Goal: Task Accomplishment & Management: Use online tool/utility

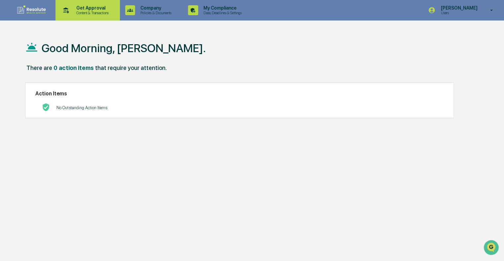
click at [94, 15] on p "Content & Transactions" at bounding box center [91, 13] width 41 height 5
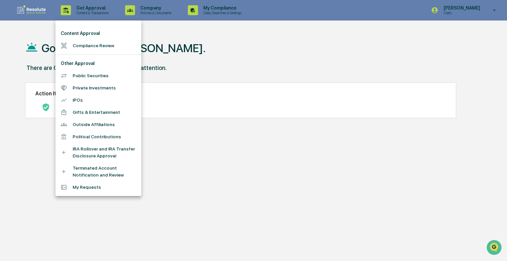
click at [113, 45] on li "Compliance Review" at bounding box center [98, 46] width 86 height 12
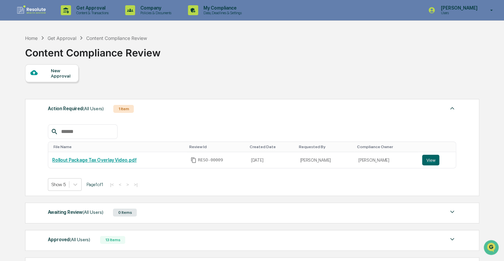
click at [93, 247] on div "Approved (All Users) 13 Items File Name Review Id Created Date Requested By Com…" at bounding box center [252, 240] width 454 height 21
click at [94, 241] on div "Approved (All Users) 13 Items" at bounding box center [252, 239] width 408 height 9
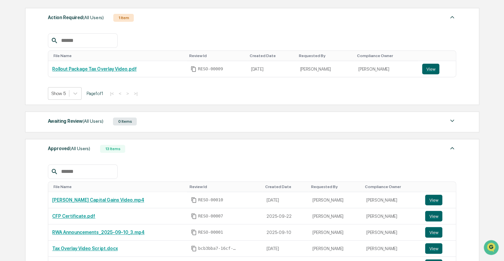
scroll to position [99, 0]
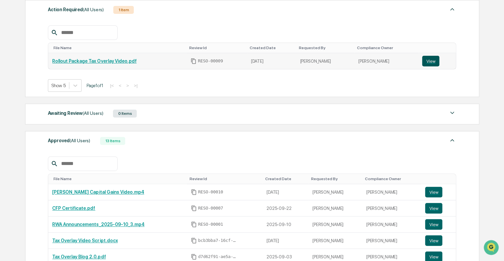
click at [429, 64] on button "View" at bounding box center [430, 61] width 17 height 11
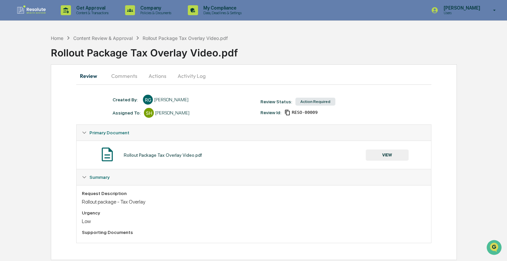
click at [134, 77] on button "Comments" at bounding box center [124, 76] width 37 height 16
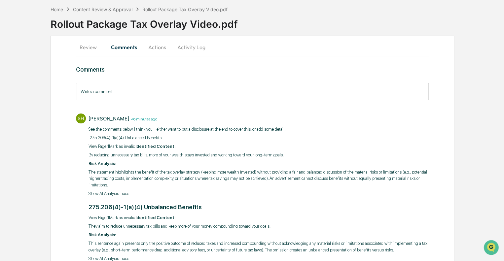
scroll to position [58, 0]
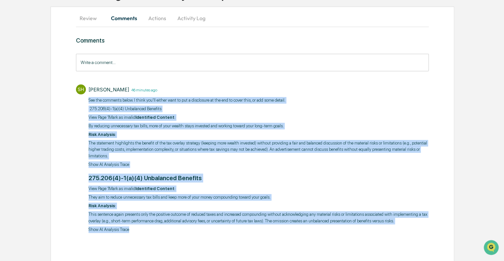
drag, startPoint x: 152, startPoint y: 229, endPoint x: 88, endPoint y: 100, distance: 143.3
click at [89, 100] on div "See the comments below. I think you'll either want to put a disclosure at the e…" at bounding box center [259, 165] width 340 height 136
copy div "See the comments below. I think you'll either want to put a disclosure at the e…"
click at [189, 129] on div "See the comments below. I think you'll either want to put a disclosure at the e…" at bounding box center [259, 165] width 340 height 136
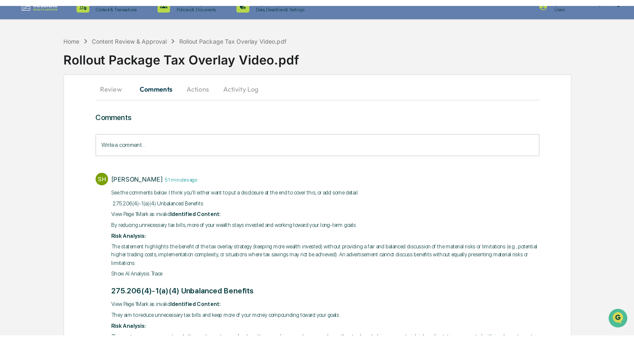
scroll to position [0, 0]
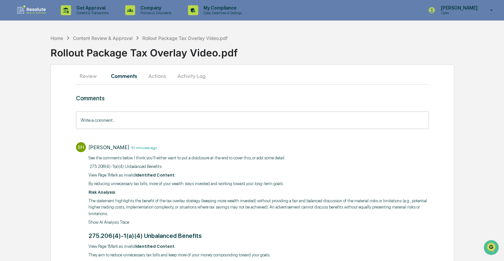
click at [161, 76] on button "Actions" at bounding box center [157, 76] width 30 height 16
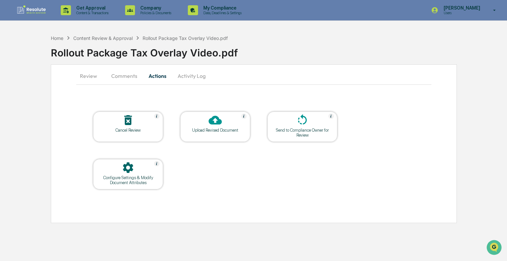
click at [207, 128] on div "Upload Revised Document" at bounding box center [215, 130] width 59 height 5
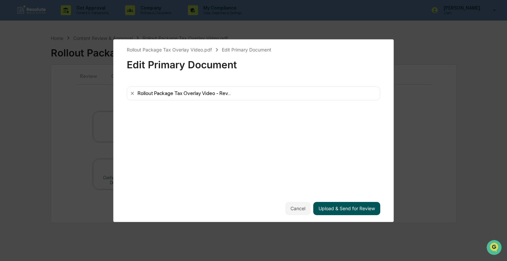
click at [328, 207] on button "Upload & Send for Review" at bounding box center [346, 208] width 67 height 13
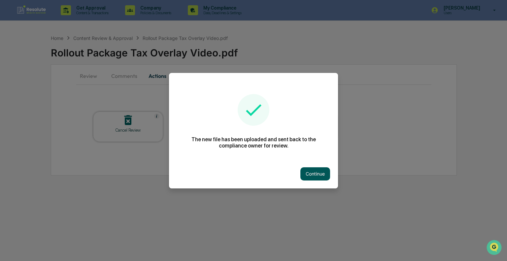
click at [309, 171] on button "Continue" at bounding box center [316, 173] width 30 height 13
